Goal: Information Seeking & Learning: Learn about a topic

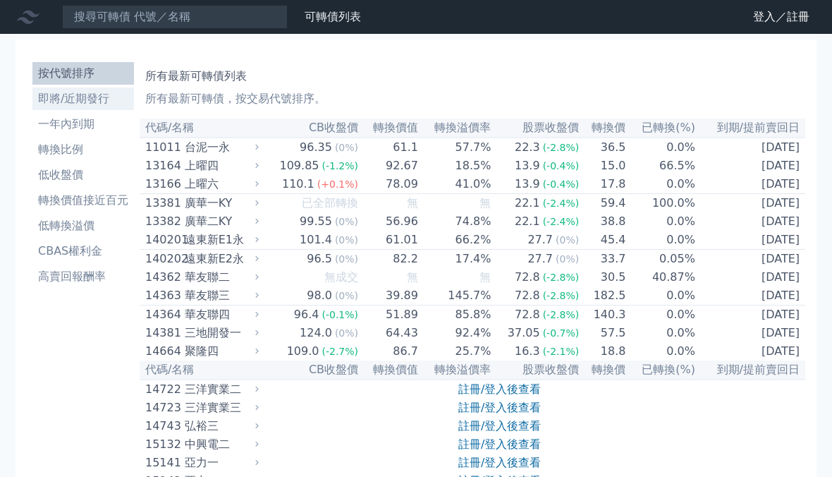
click at [85, 94] on li "即將/近期發行" at bounding box center [83, 98] width 102 height 17
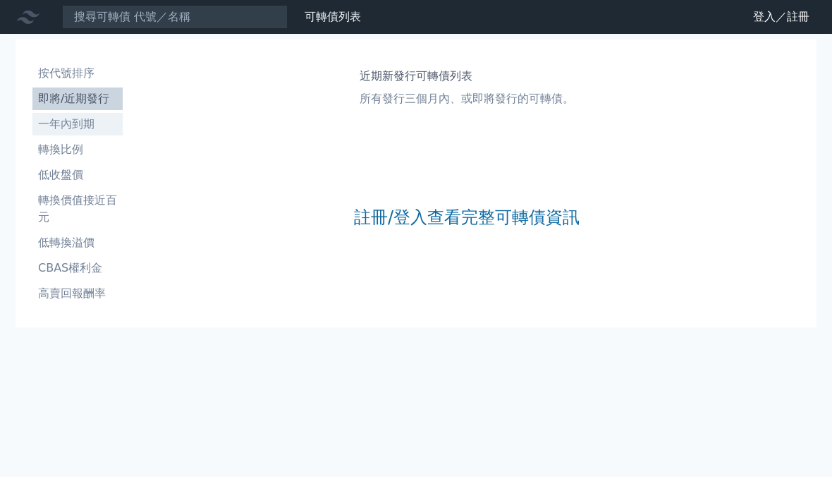
click at [96, 127] on li "一年內到期" at bounding box center [77, 124] width 90 height 17
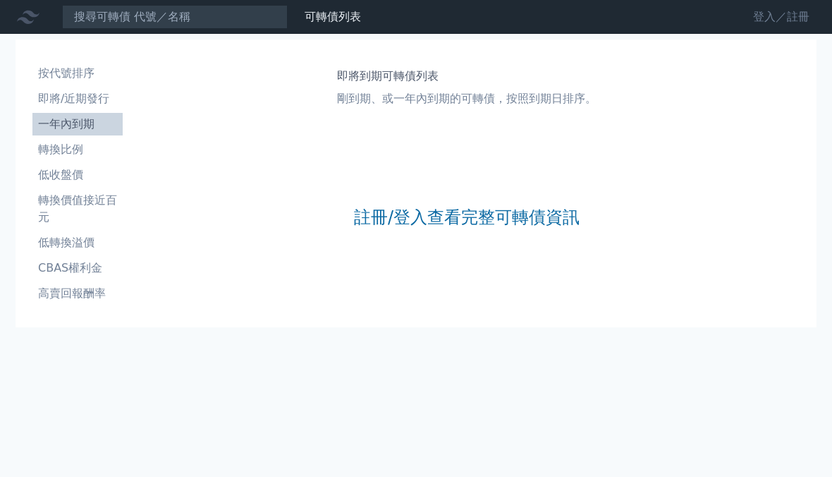
click at [770, 21] on link "登入／註冊" at bounding box center [781, 17] width 79 height 23
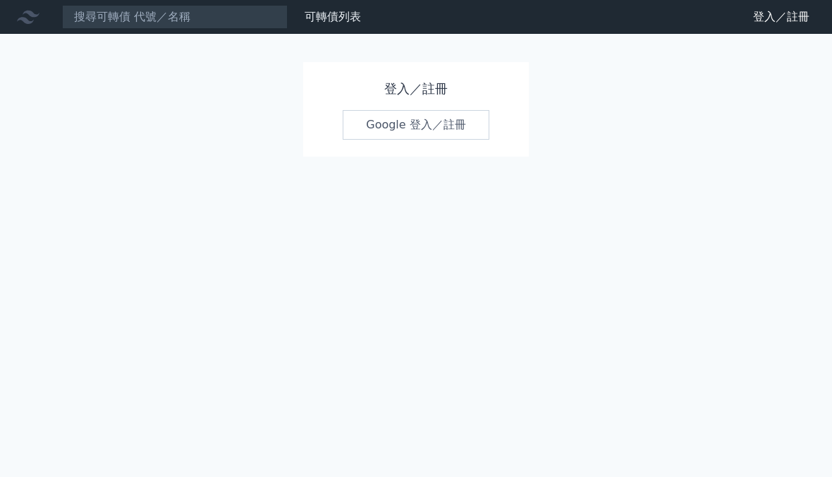
click at [449, 126] on link "Google 登入／註冊" at bounding box center [416, 125] width 147 height 30
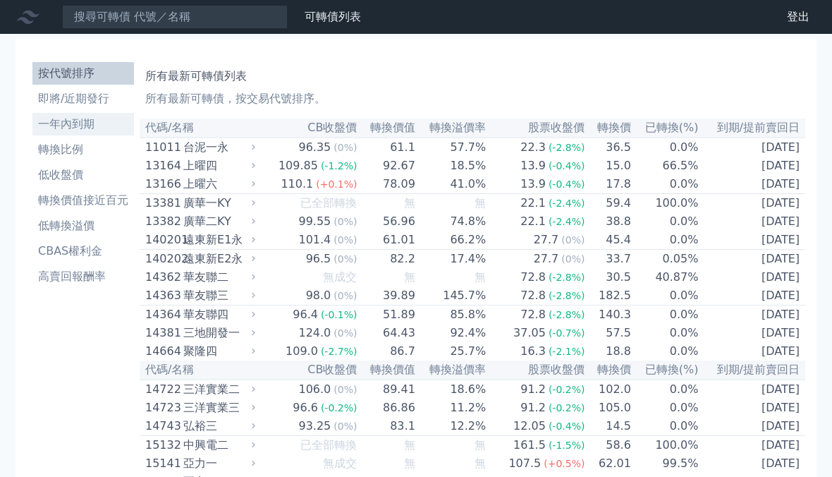
click at [85, 131] on li "一年內到期" at bounding box center [83, 124] width 102 height 17
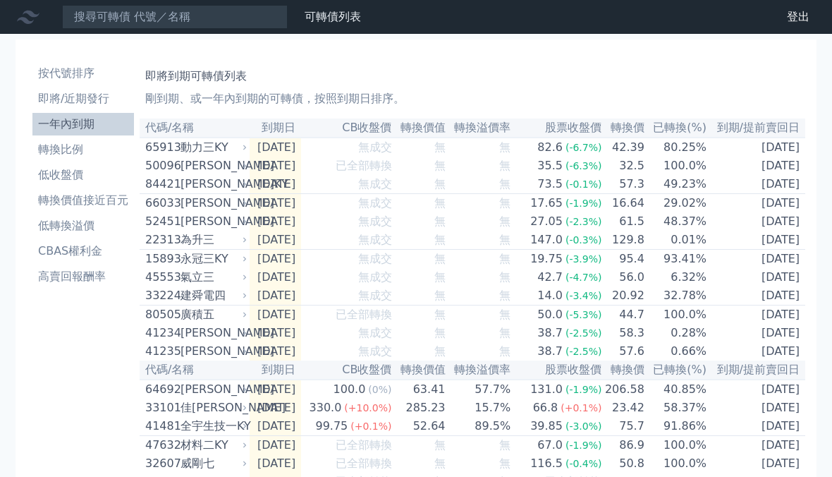
click at [94, 128] on li "一年內到期" at bounding box center [83, 124] width 102 height 17
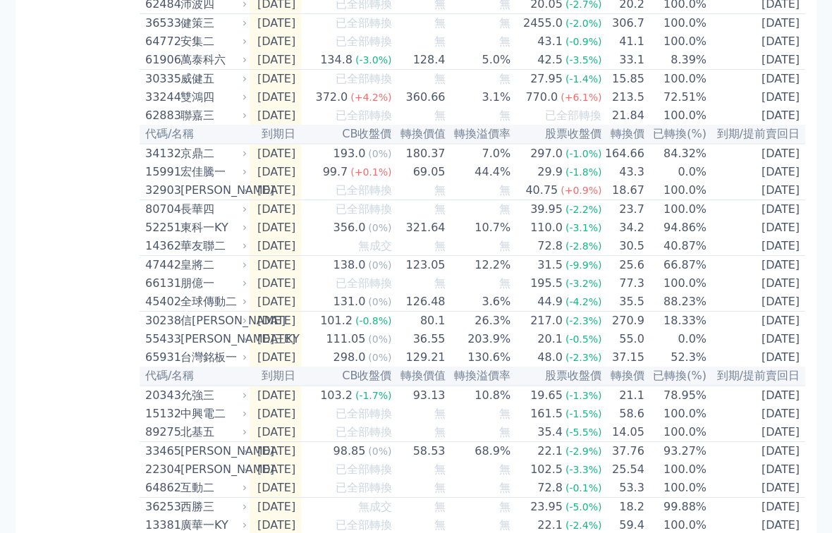
scroll to position [720, 0]
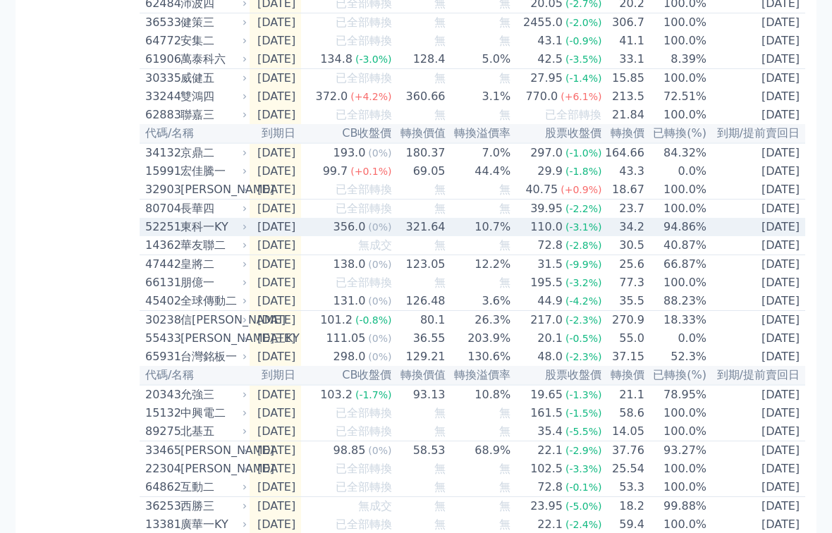
click at [799, 236] on td "[DATE]" at bounding box center [757, 227] width 98 height 18
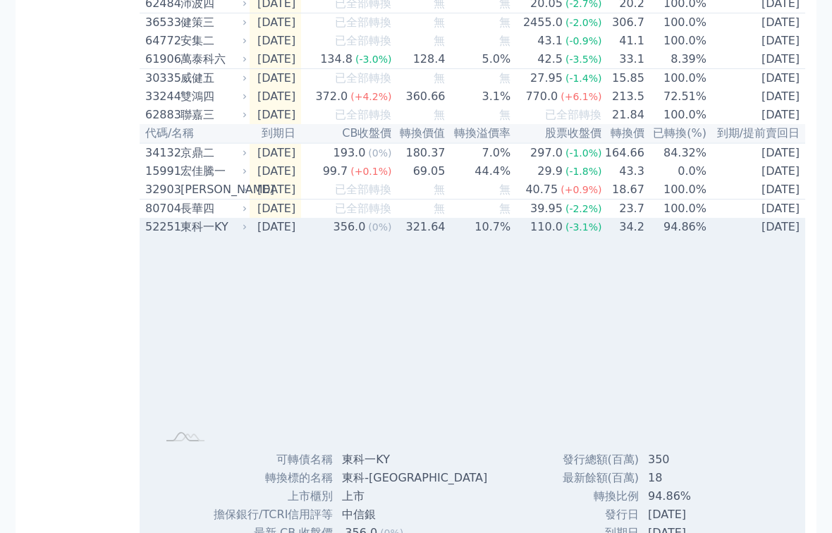
scroll to position [0, 0]
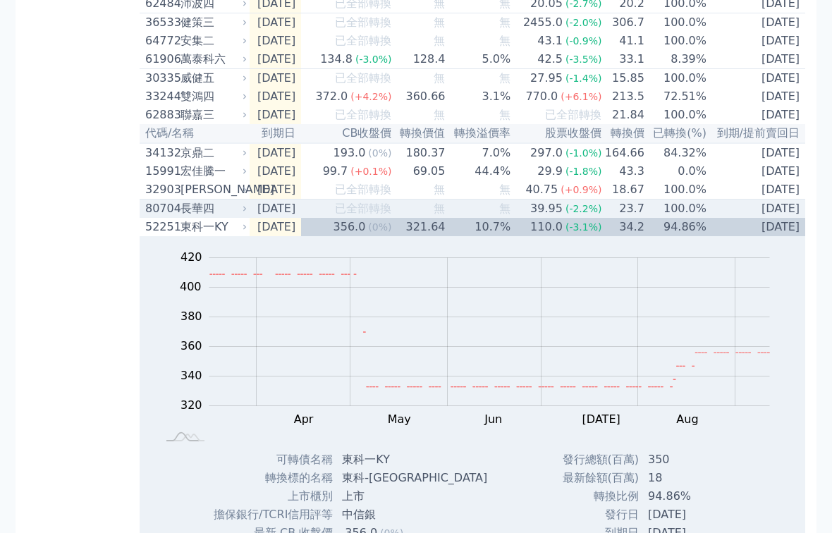
click at [804, 219] on td "[DATE]" at bounding box center [757, 209] width 98 height 19
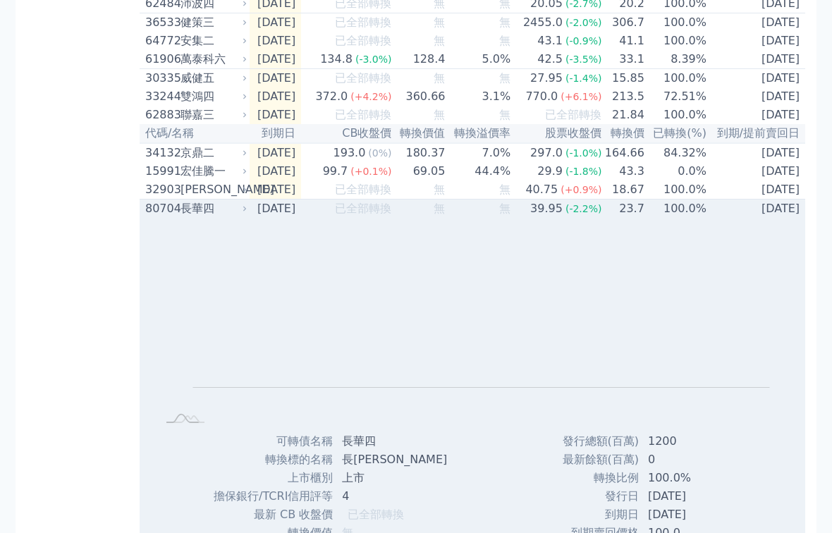
click at [787, 219] on td "[DATE]" at bounding box center [757, 209] width 98 height 19
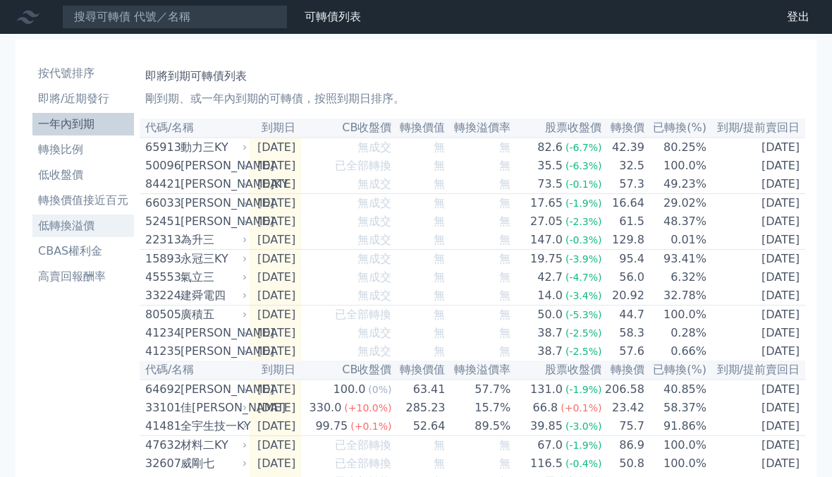
click at [58, 224] on li "低轉換溢價" at bounding box center [83, 225] width 102 height 17
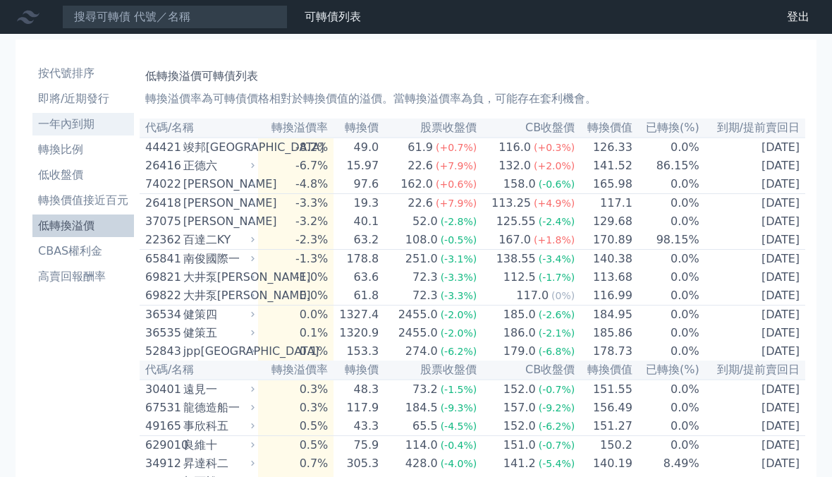
click at [91, 133] on link "一年內到期" at bounding box center [83, 124] width 102 height 23
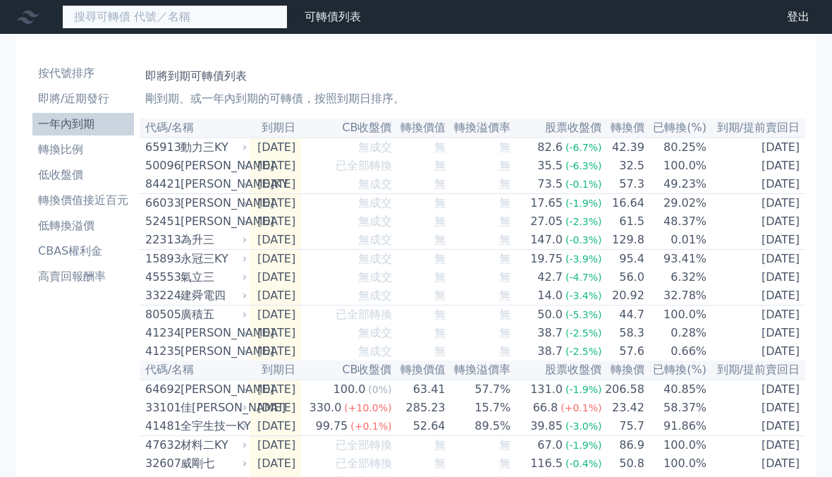
click at [257, 19] on input at bounding box center [175, 17] width 226 height 24
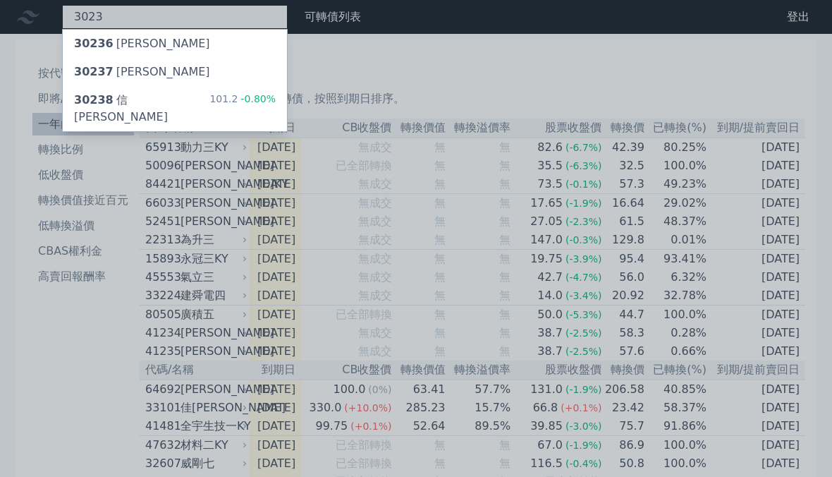
type input "3023"
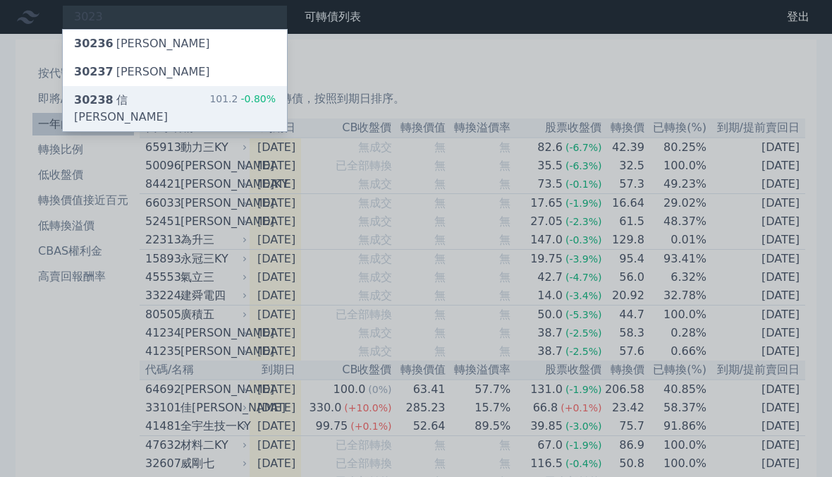
click at [167, 106] on div "30238 信邦八 101.2 -0.80%" at bounding box center [175, 108] width 224 height 45
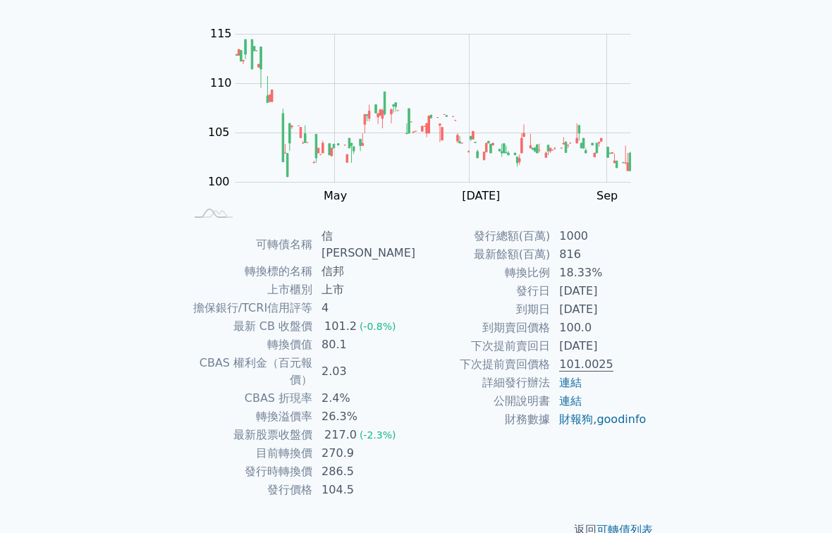
scroll to position [126, 0]
click at [623, 370] on td "101.0025" at bounding box center [599, 364] width 97 height 18
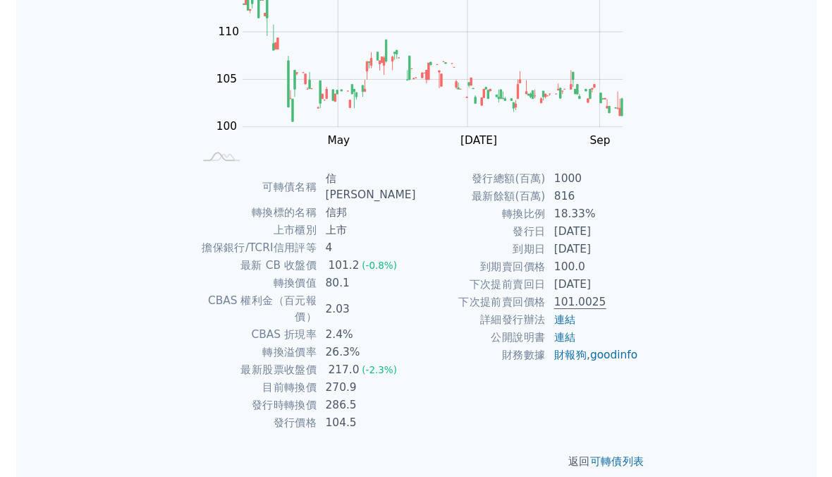
scroll to position [195, 0]
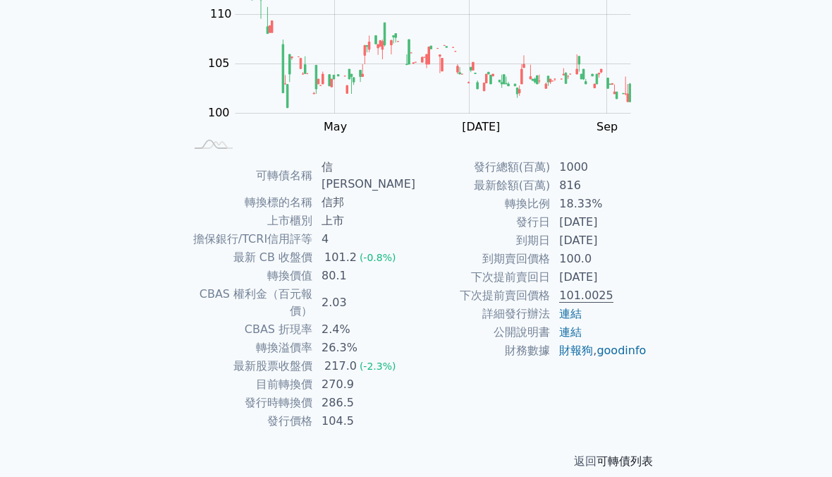
click at [632, 454] on link "可轉債列表" at bounding box center [625, 460] width 56 height 13
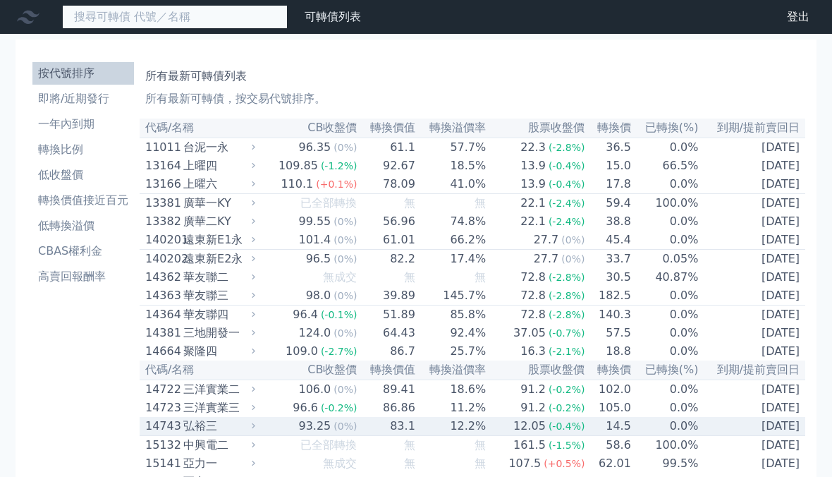
click at [190, 16] on input at bounding box center [175, 17] width 226 height 24
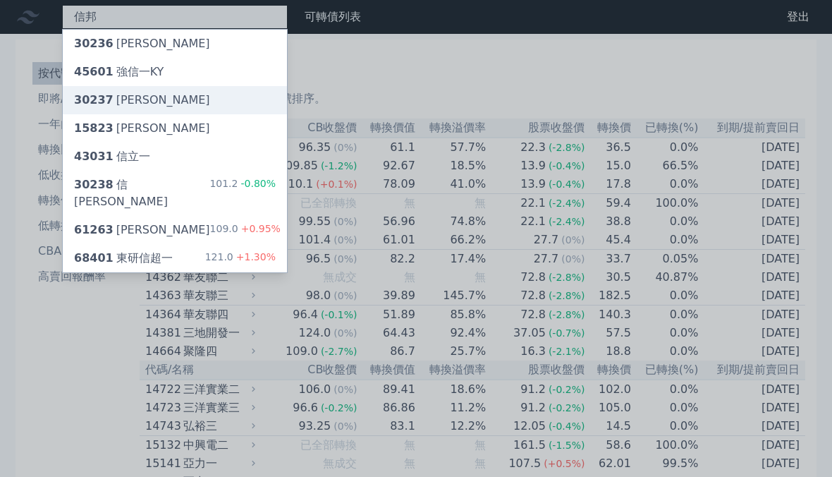
type input "信邦"
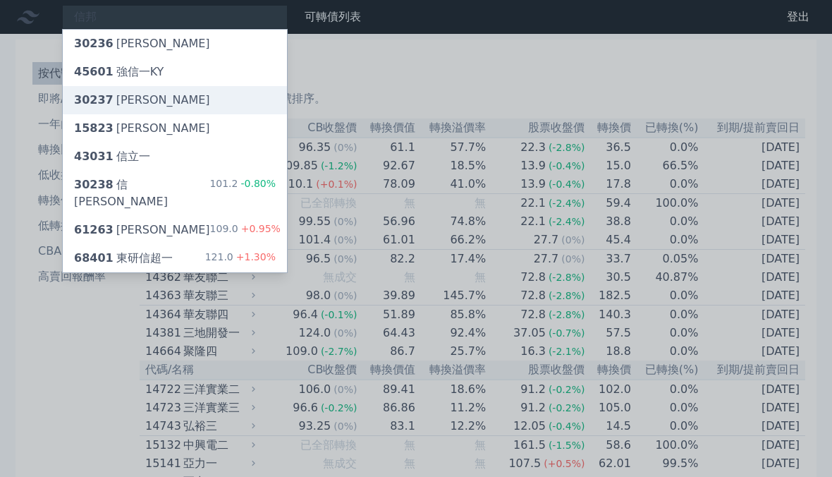
click at [220, 92] on div "30237 [PERSON_NAME]" at bounding box center [175, 100] width 224 height 28
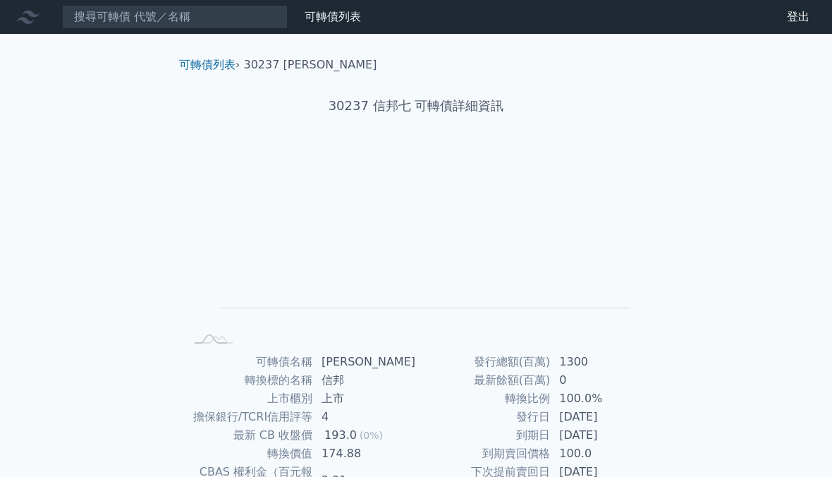
click at [198, 1] on nav "可轉債列表 財務數據 可轉債列表 財務數據 登出 登出" at bounding box center [416, 17] width 832 height 34
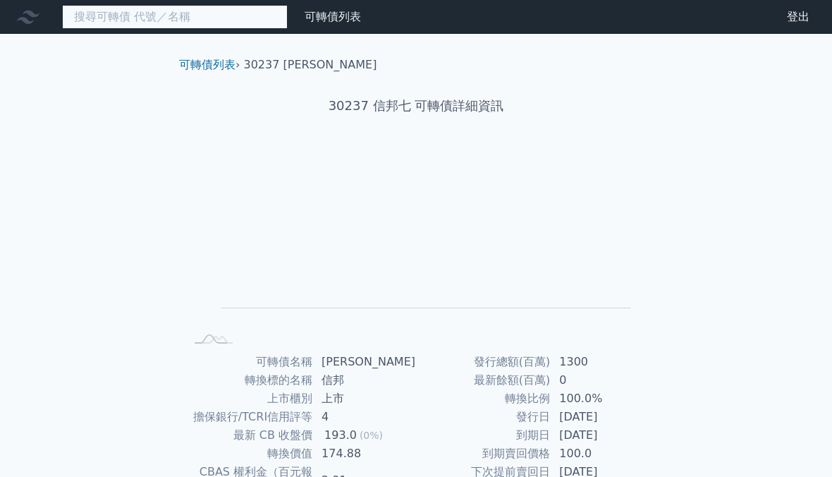
click at [227, 5] on input at bounding box center [175, 17] width 226 height 24
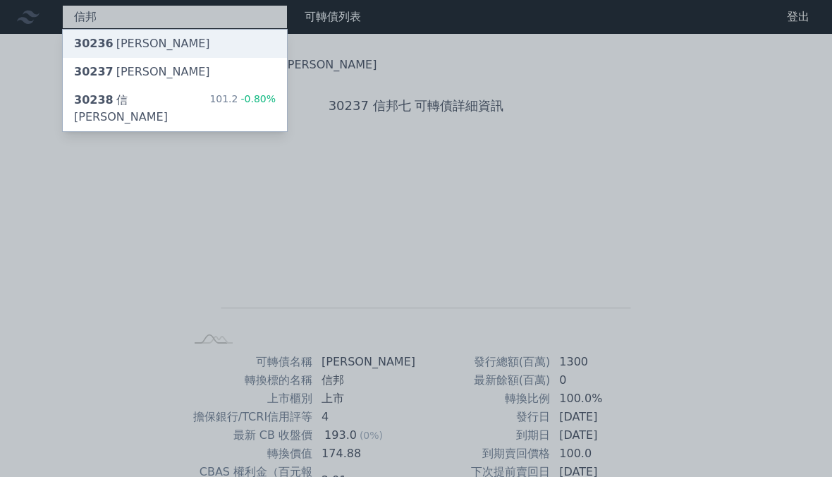
type input "信邦"
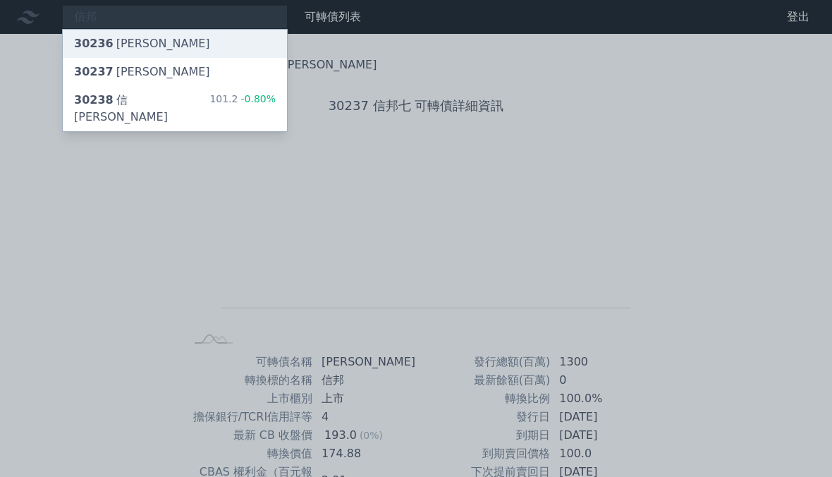
click at [193, 53] on div "30236 信[PERSON_NAME]" at bounding box center [175, 44] width 224 height 28
